Goal: Information Seeking & Learning: Find contact information

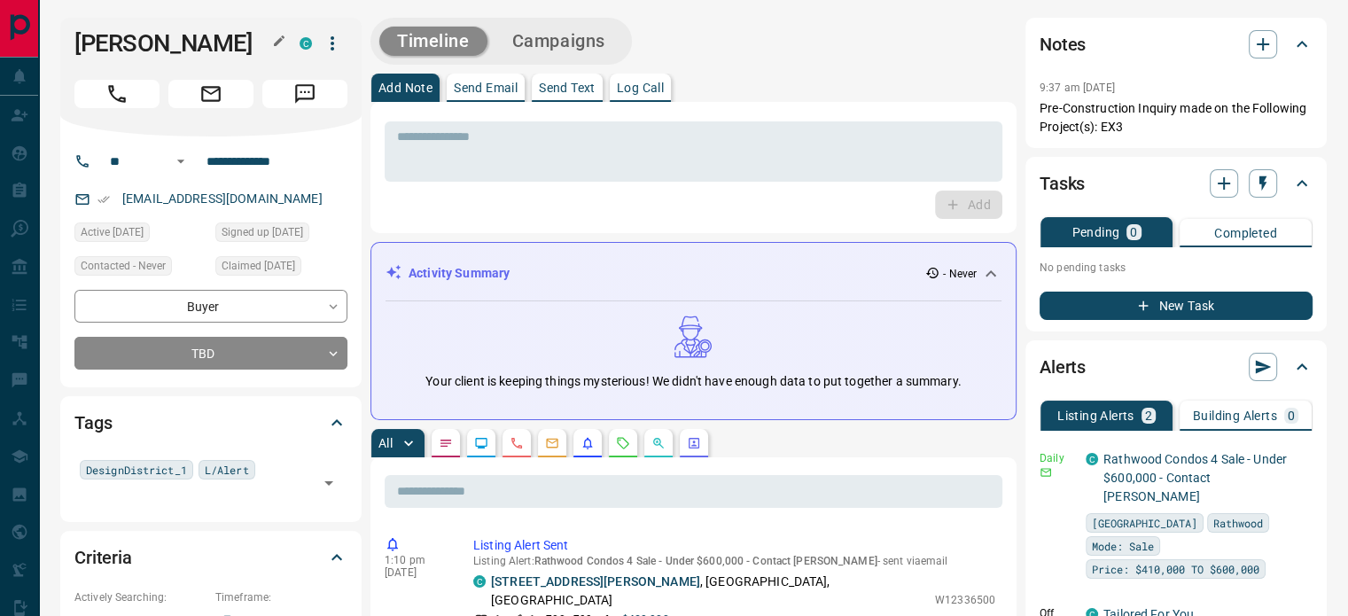
click at [277, 42] on icon "button" at bounding box center [279, 40] width 11 height 11
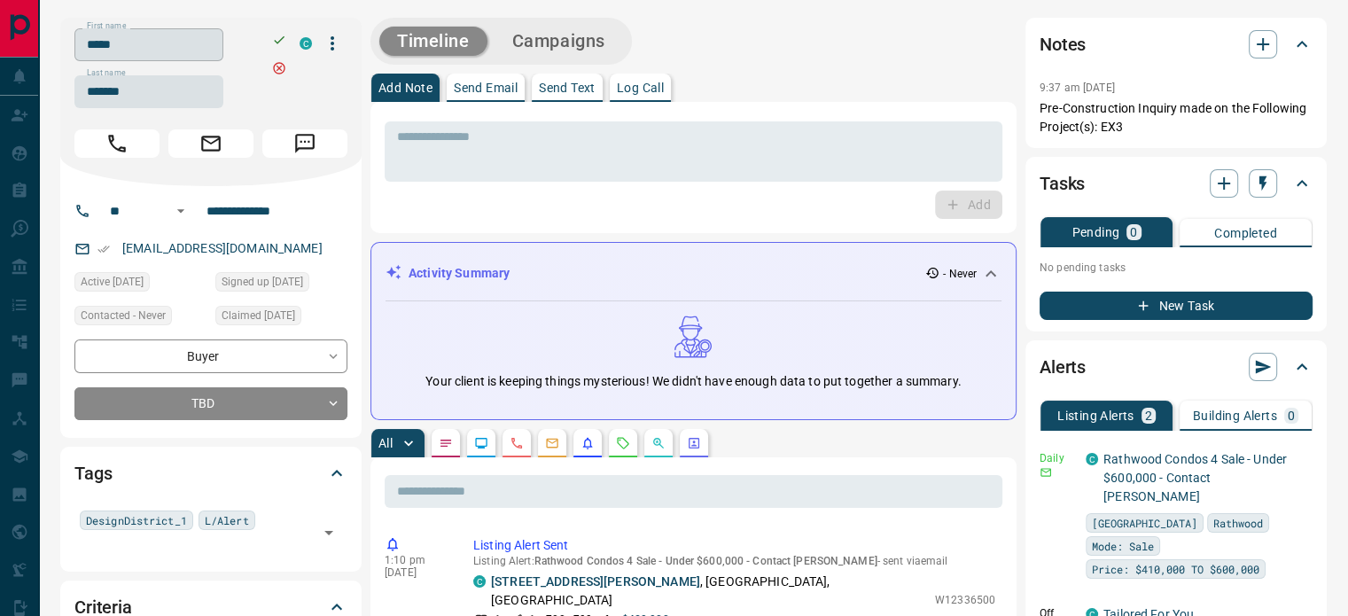
click at [202, 43] on input "*****" at bounding box center [148, 44] width 149 height 33
click at [154, 93] on input "*******" at bounding box center [148, 91] width 149 height 33
click at [290, 213] on input "**********" at bounding box center [268, 211] width 138 height 28
click at [259, 247] on div "[EMAIL_ADDRESS][DOMAIN_NAME]" at bounding box center [210, 248] width 273 height 29
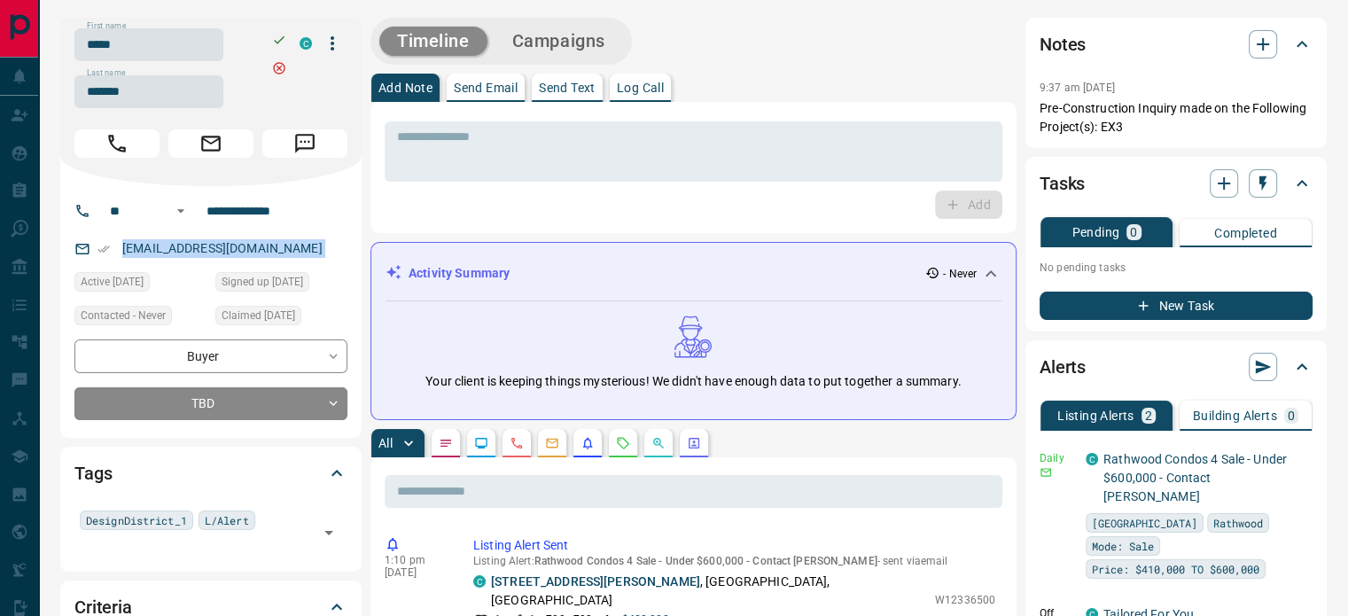
click at [259, 247] on div "[EMAIL_ADDRESS][DOMAIN_NAME]" at bounding box center [210, 248] width 273 height 29
copy link "[EMAIL_ADDRESS][DOMAIN_NAME]"
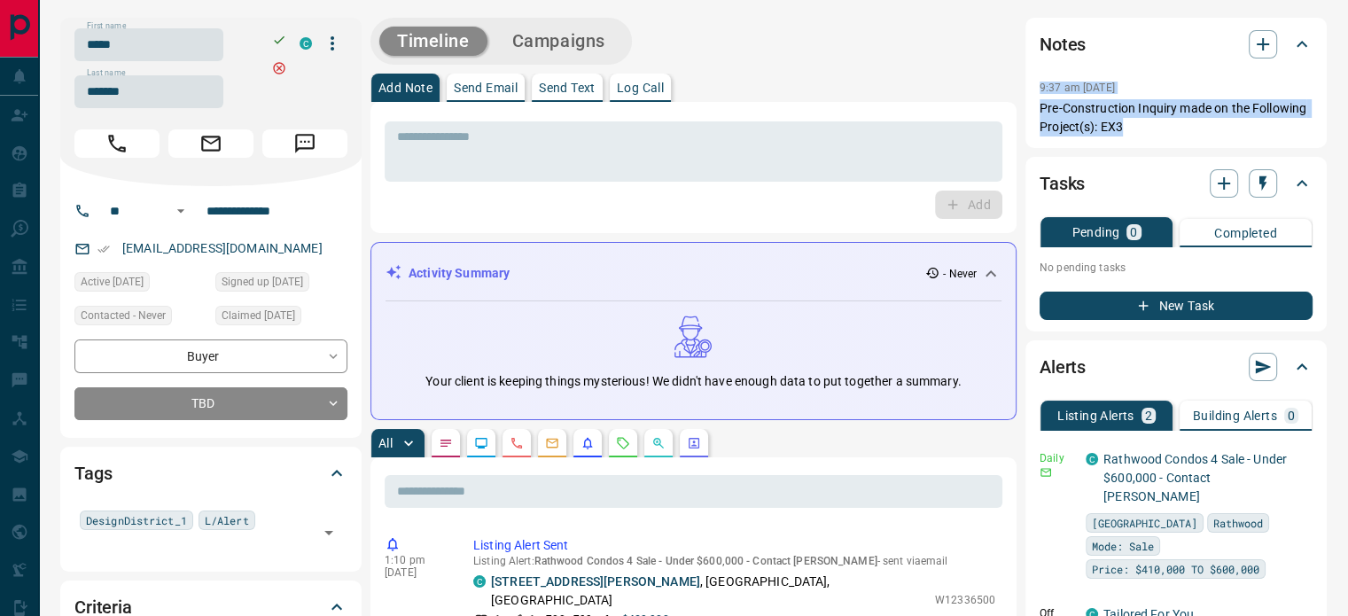
copy div "9:37 am [DATE] Pin Pre-Construction Inquiry made on the Following Project(s): E…"
drag, startPoint x: 1138, startPoint y: 136, endPoint x: 1026, endPoint y: 93, distance: 120.4
click at [1026, 93] on div "Notes 9:37 am [DATE] Pre-Construction Inquiry made on the Following Project(s):…" at bounding box center [1176, 83] width 301 height 130
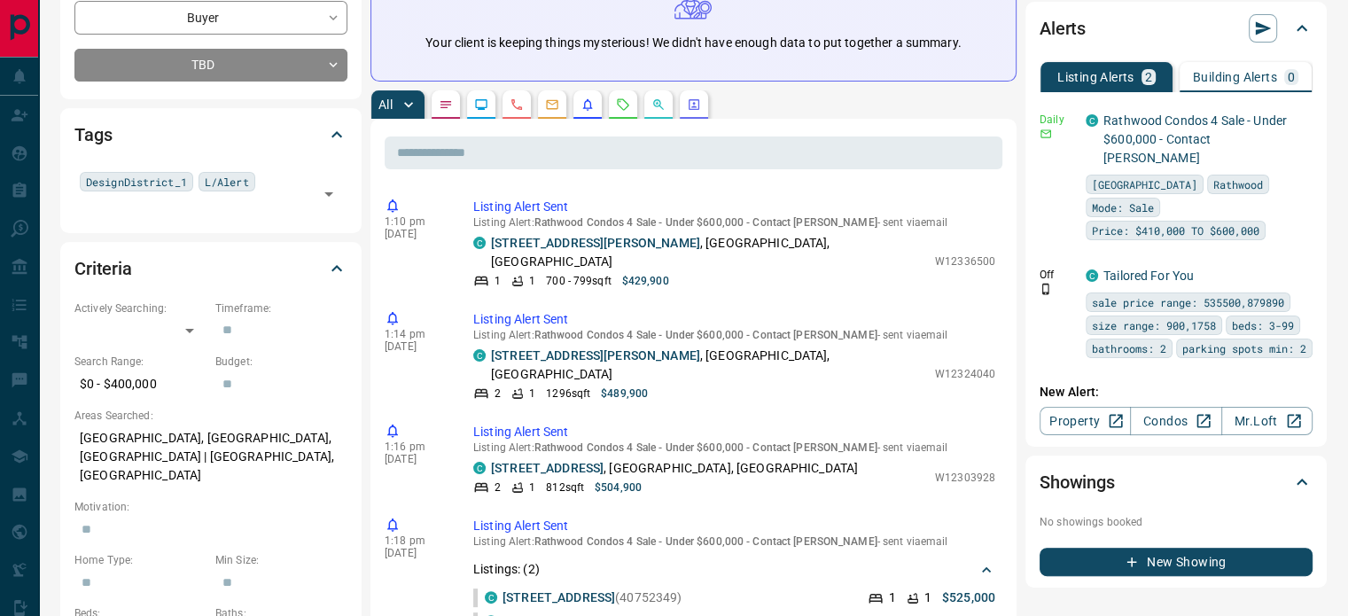
scroll to position [355, 0]
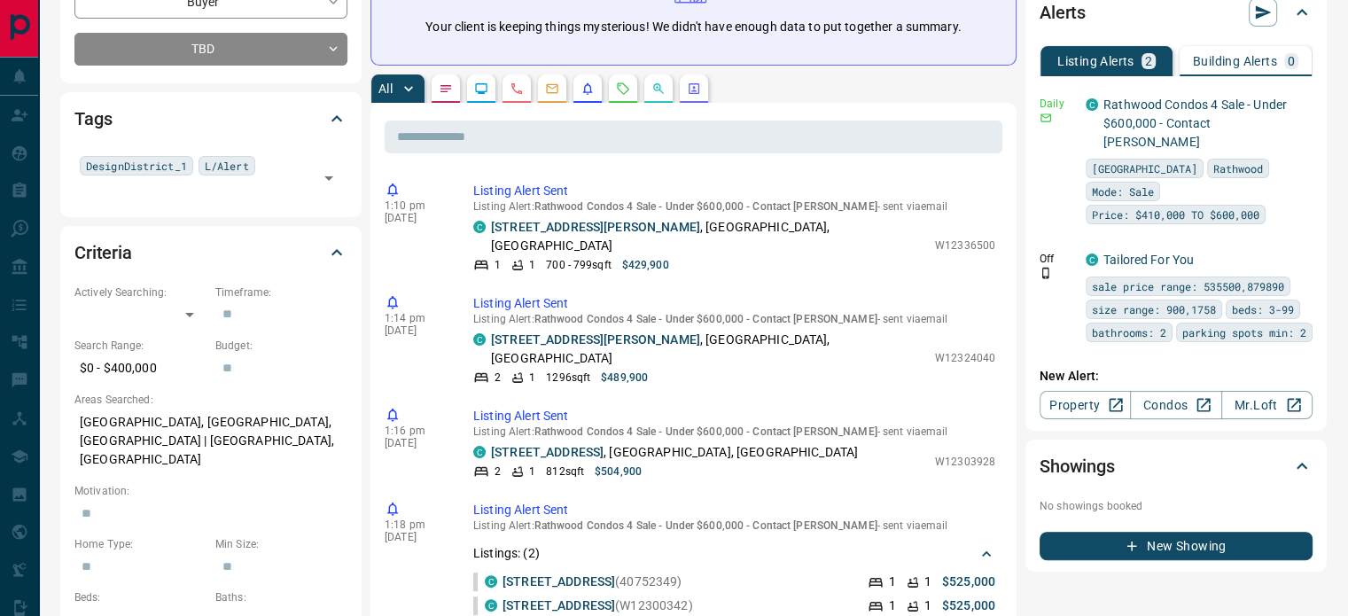
click at [524, 90] on icon "Calls" at bounding box center [517, 89] width 14 height 14
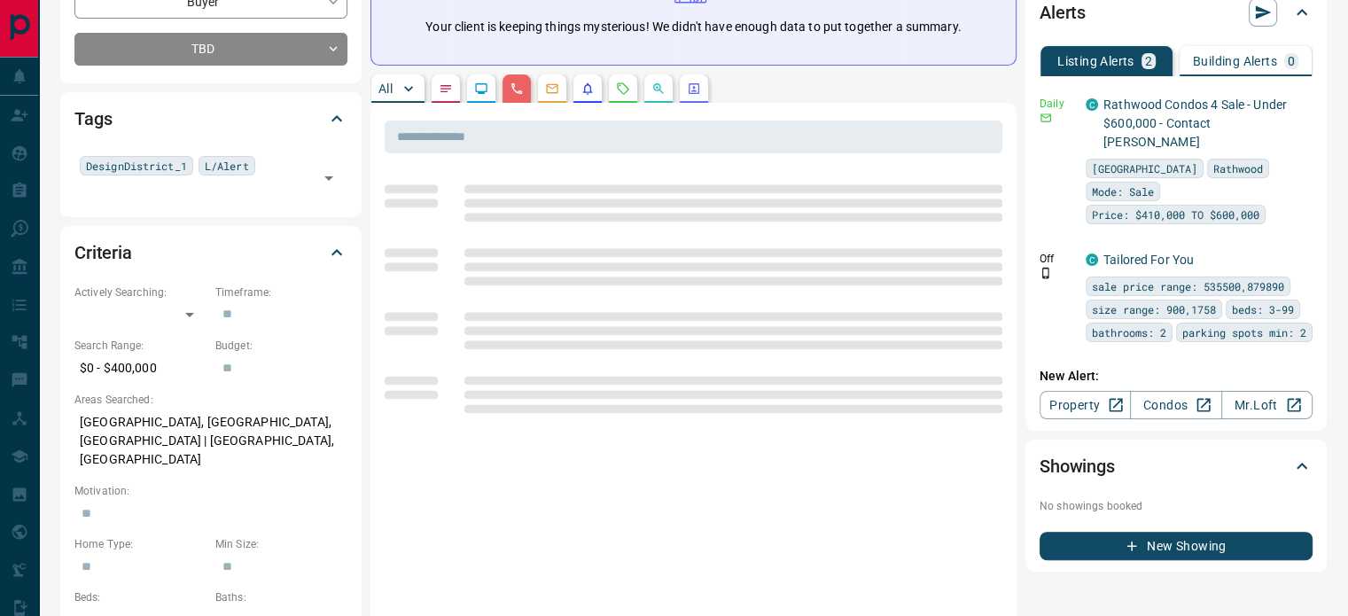
click at [220, 430] on p "[GEOGRAPHIC_DATA], [GEOGRAPHIC_DATA], [GEOGRAPHIC_DATA] | [GEOGRAPHIC_DATA], [G…" at bounding box center [210, 441] width 273 height 66
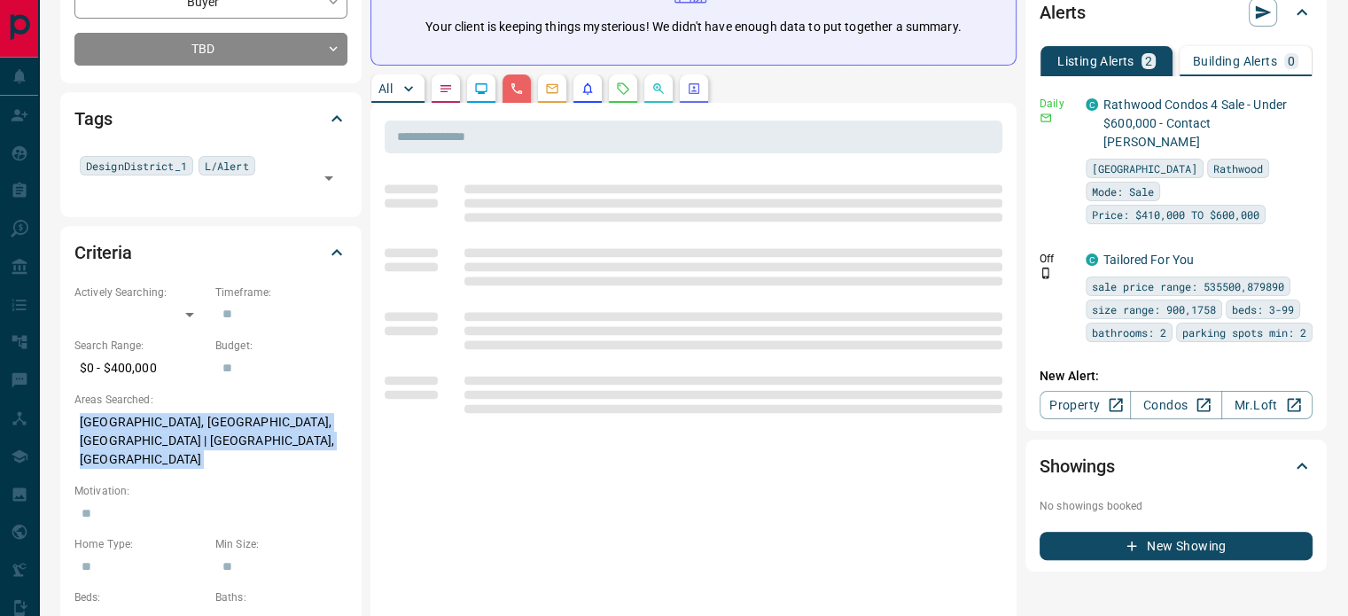
click at [220, 430] on p "[GEOGRAPHIC_DATA], [GEOGRAPHIC_DATA], [GEOGRAPHIC_DATA] | [GEOGRAPHIC_DATA], [G…" at bounding box center [210, 441] width 273 height 66
copy p "[GEOGRAPHIC_DATA], [GEOGRAPHIC_DATA], [GEOGRAPHIC_DATA] | [GEOGRAPHIC_DATA], [G…"
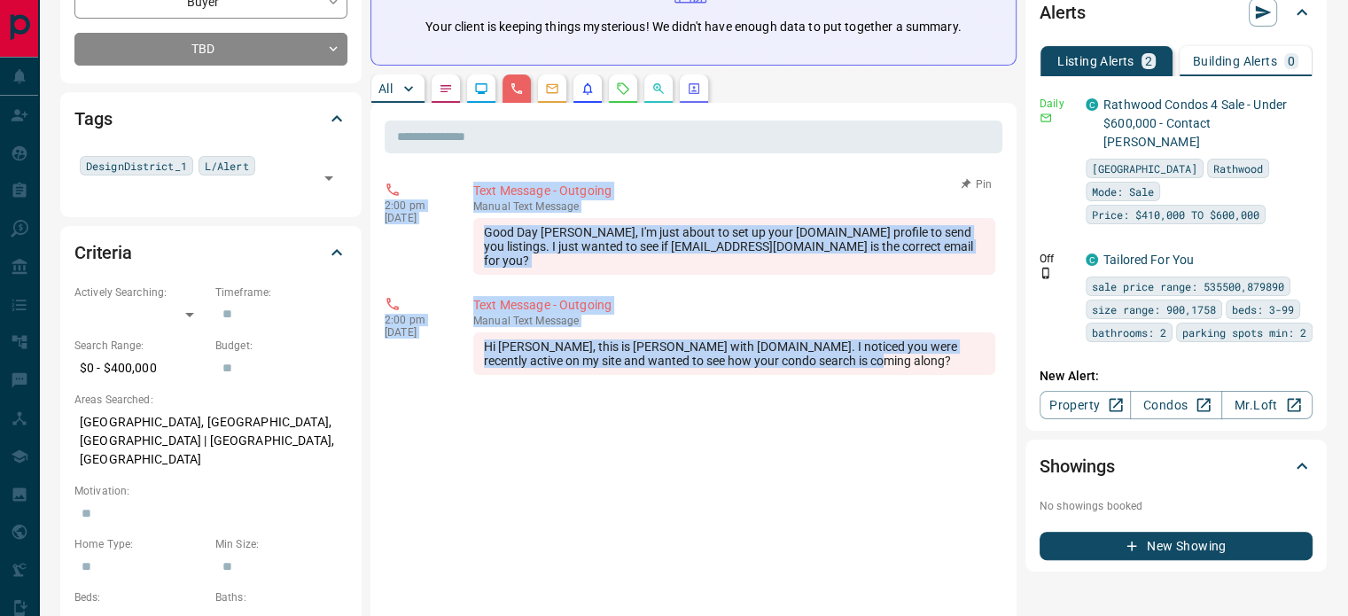
copy div "2:00 pm [DATE] Text Message - Outgoing manual Text Message Good Day [PERSON_NAM…"
drag, startPoint x: 767, startPoint y: 337, endPoint x: 390, endPoint y: 194, distance: 402.9
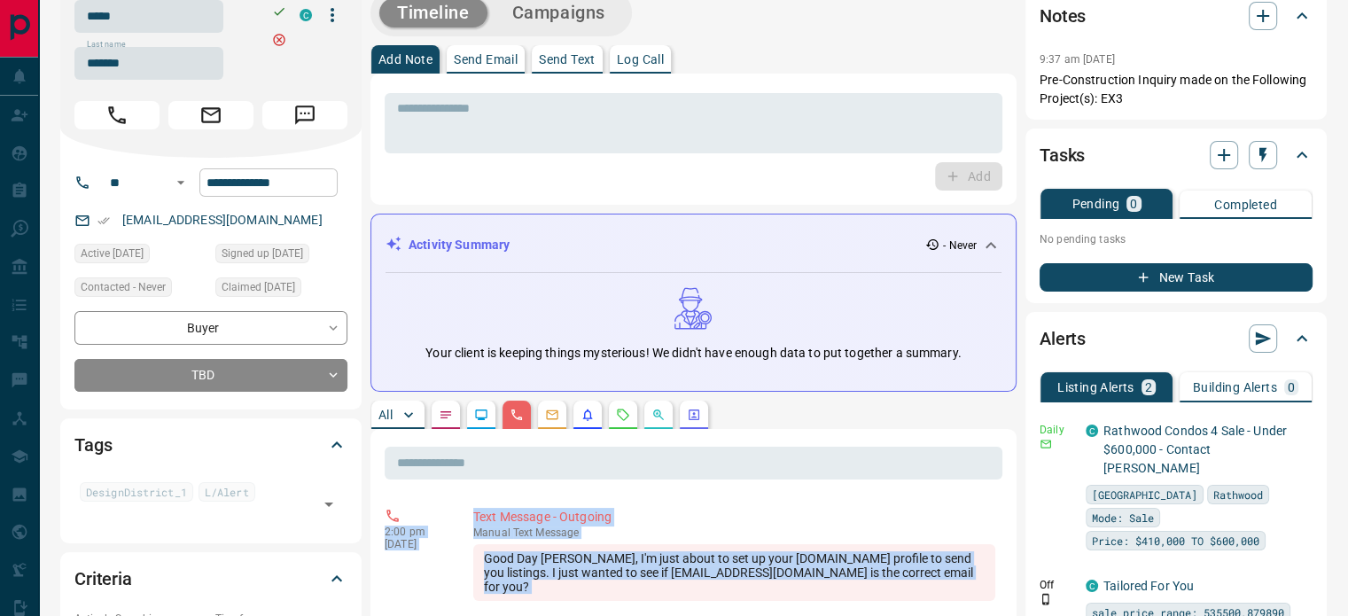
scroll to position [0, 0]
